Goal: Navigation & Orientation: Understand site structure

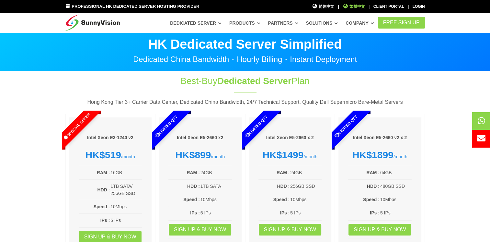
click at [365, 6] on span "繁體中文" at bounding box center [354, 7] width 22 height 6
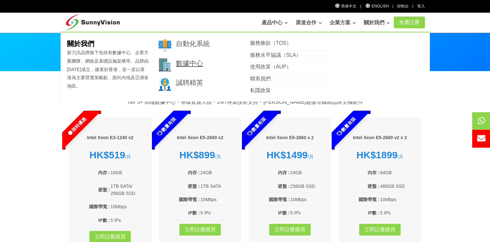
click at [186, 64] on link "數據中心" at bounding box center [189, 62] width 27 height 7
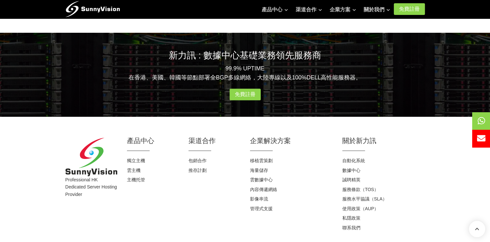
scroll to position [711, 0]
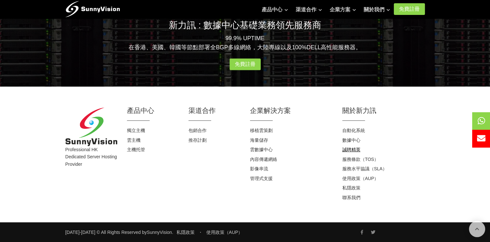
click at [357, 151] on link "誠聘精英" at bounding box center [352, 149] width 18 height 5
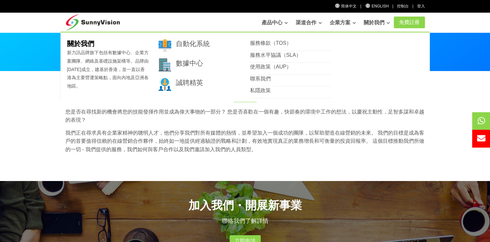
click at [372, 25] on link "關於我們" at bounding box center [377, 22] width 26 height 13
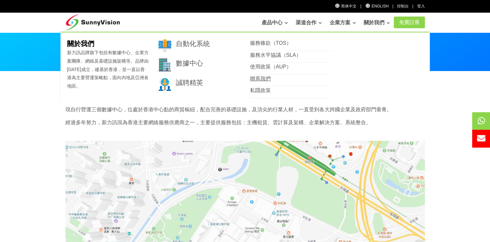
click at [267, 78] on link "聯系我們" at bounding box center [260, 79] width 21 height 6
click at [380, 25] on link "關於我們" at bounding box center [377, 22] width 26 height 13
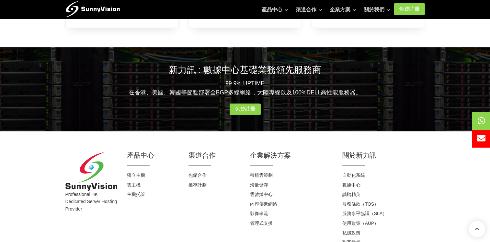
scroll to position [421, 0]
